Goal: Find specific page/section: Find specific page/section

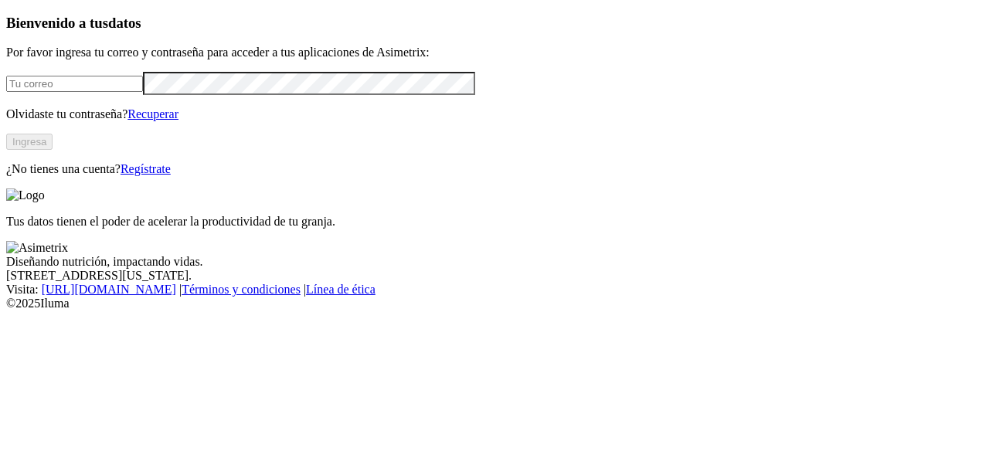
type input "[PERSON_NAME][EMAIL_ADDRESS][PERSON_NAME][DOMAIN_NAME]"
click at [53, 150] on button "Ingresa" at bounding box center [29, 142] width 46 height 16
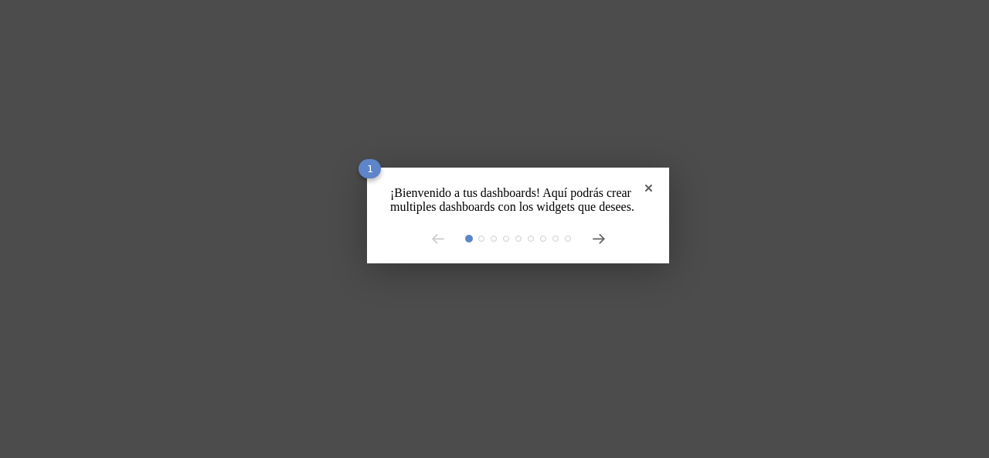
click at [605, 183] on div "¡Bienvenido a tus dashboards! Aquí podrás crear multiples dashboards con los wi…" at bounding box center [518, 216] width 302 height 96
click at [645, 188] on icon "Close" at bounding box center [648, 188] width 7 height 7
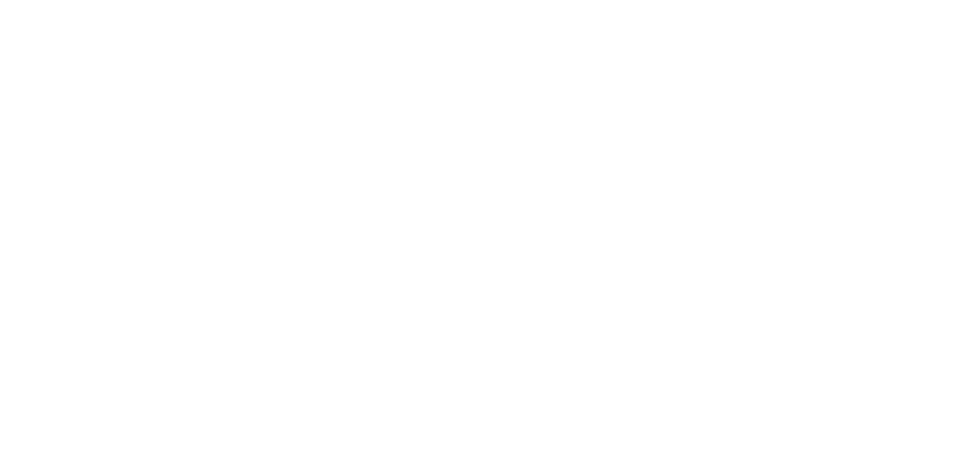
scroll to position [127, 0]
